Goal: Use online tool/utility: Utilize a website feature to perform a specific function

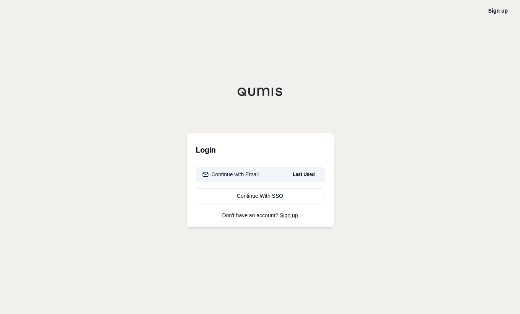
click at [240, 176] on div "Continue with Email" at bounding box center [230, 175] width 57 height 8
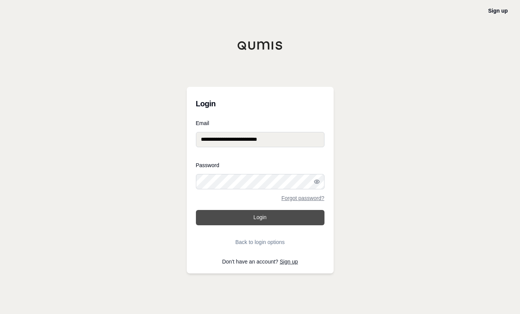
click at [250, 218] on button "Login" at bounding box center [260, 217] width 128 height 15
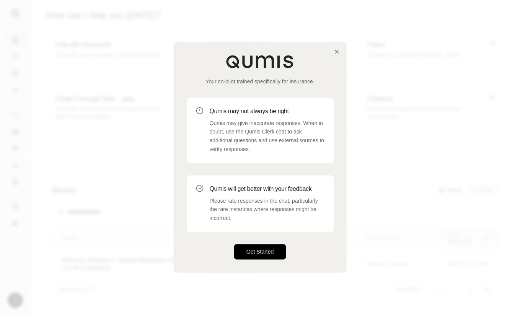
click at [263, 251] on button "Get Started" at bounding box center [260, 251] width 52 height 15
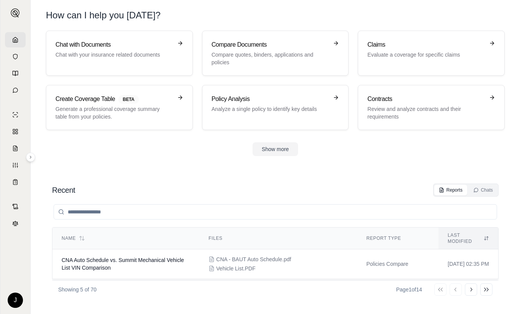
click at [193, 157] on section "Chat with Documents Chat with your insurance related documents Compare Document…" at bounding box center [275, 100] width 483 height 138
click at [107, 106] on p "Generate a professional coverage summary table from your policies." at bounding box center [113, 112] width 117 height 15
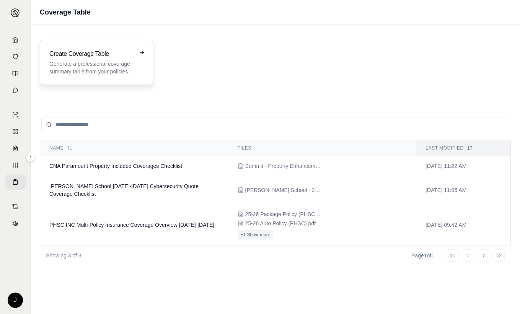
click at [99, 65] on p "Generate a professional coverage summary table from your policies." at bounding box center [90, 67] width 83 height 15
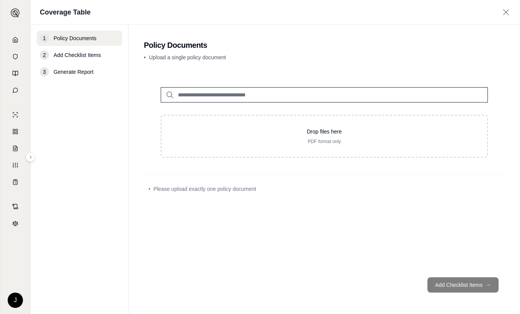
click at [230, 94] on input "search" at bounding box center [324, 94] width 327 height 15
click at [280, 96] on input "search" at bounding box center [324, 94] width 327 height 15
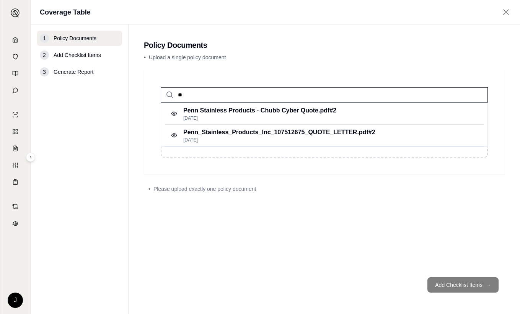
type input "*"
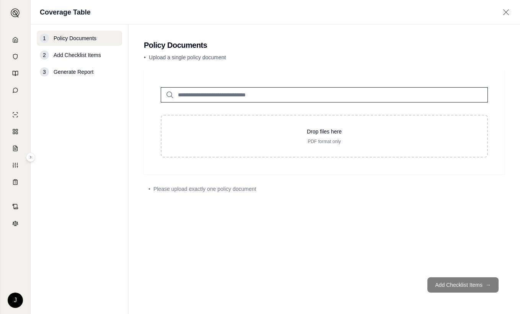
click at [310, 95] on input "search" at bounding box center [324, 94] width 327 height 15
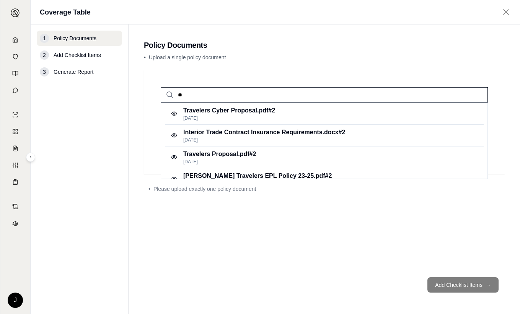
type input "*"
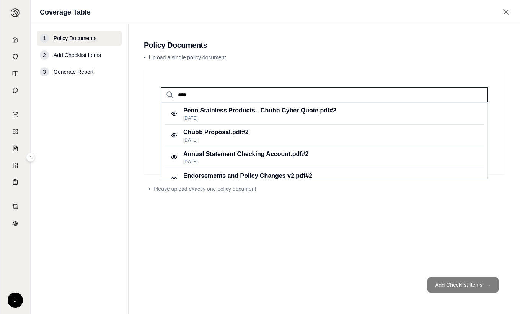
type input "*****"
